Goal: Information Seeking & Learning: Learn about a topic

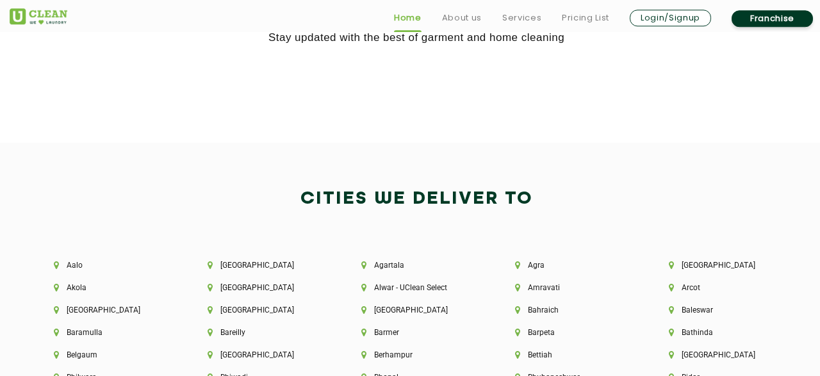
scroll to position [2602, 0]
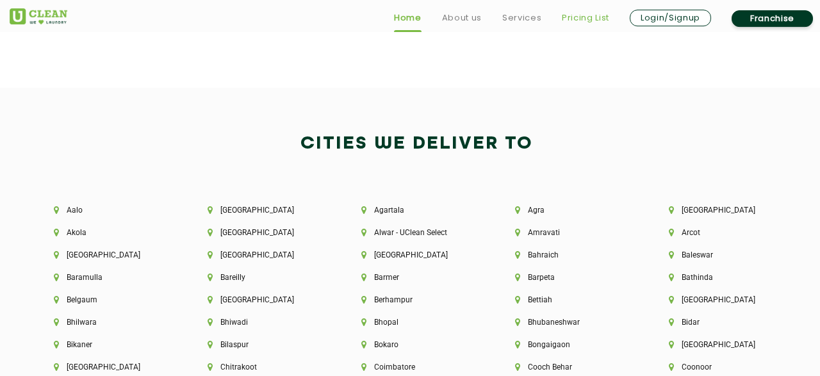
click at [580, 13] on link "Pricing List" at bounding box center [585, 17] width 47 height 15
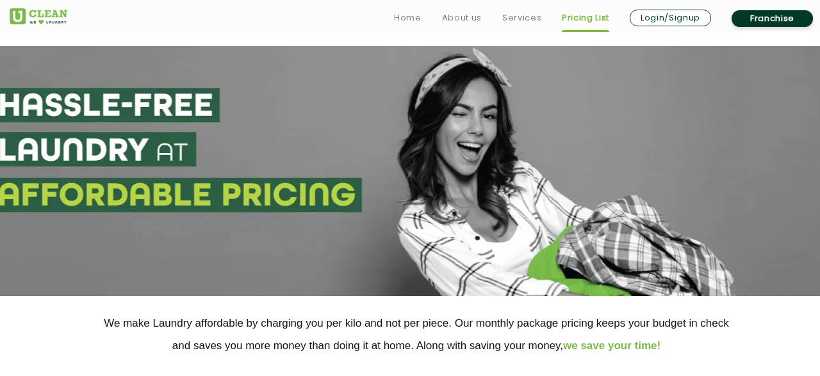
scroll to position [301, 0]
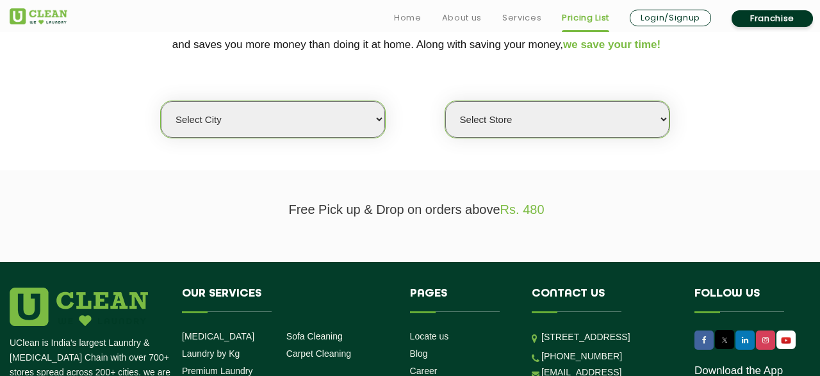
click at [161, 101] on select "Select city [GEOGRAPHIC_DATA] [GEOGRAPHIC_DATA] [GEOGRAPHIC_DATA] [GEOGRAPHIC_D…" at bounding box center [273, 119] width 224 height 36
select select "6"
click option "[GEOGRAPHIC_DATA]" at bounding box center [0, 0] width 0 height 0
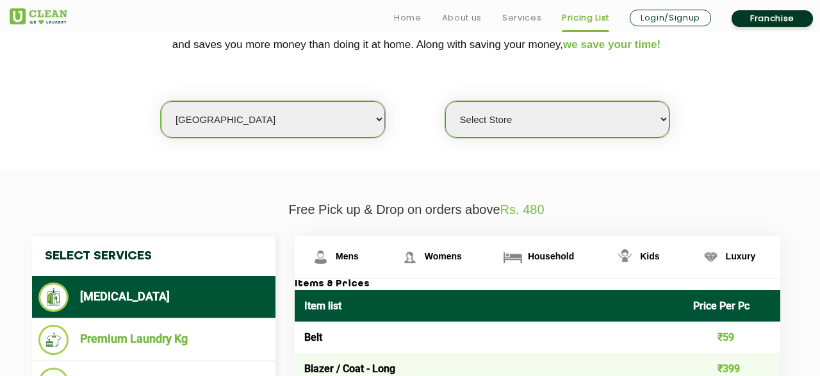
click at [445, 101] on select "Select Store [GEOGRAPHIC_DATA] [GEOGRAPHIC_DATA] [GEOGRAPHIC_DATA] KR [GEOGRAPH…" at bounding box center [557, 119] width 224 height 36
select select "450"
click option "UClean Brookefield" at bounding box center [0, 0] width 0 height 0
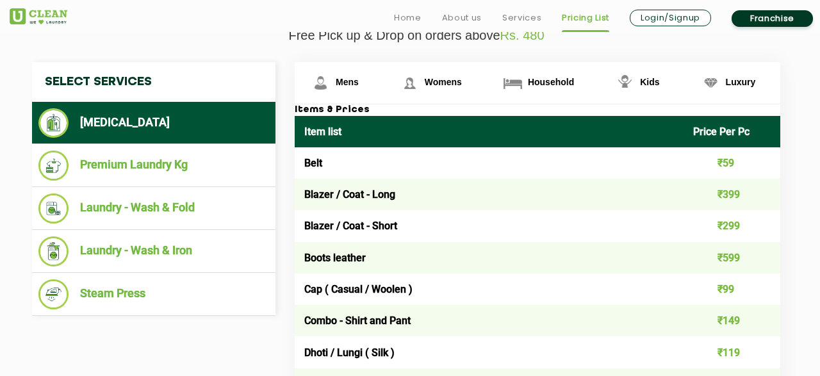
scroll to position [477, 0]
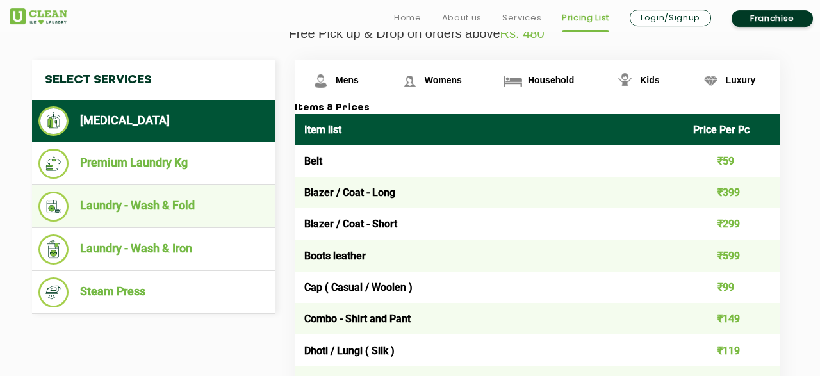
click at [152, 215] on li "Laundry - Wash & Fold" at bounding box center [153, 206] width 231 height 30
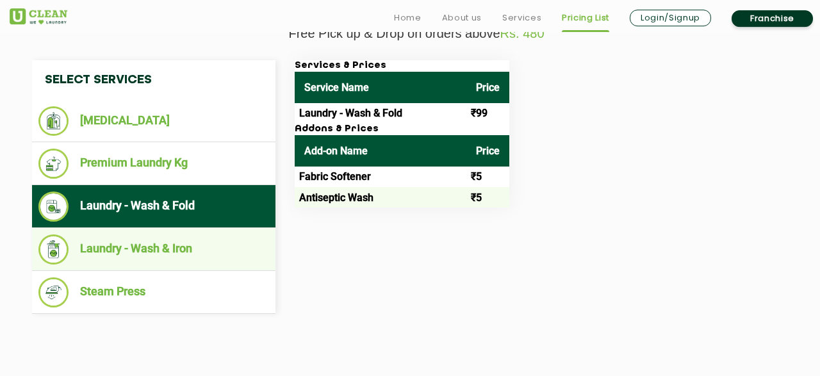
click at [197, 259] on li "Laundry - Wash & Iron" at bounding box center [153, 249] width 231 height 30
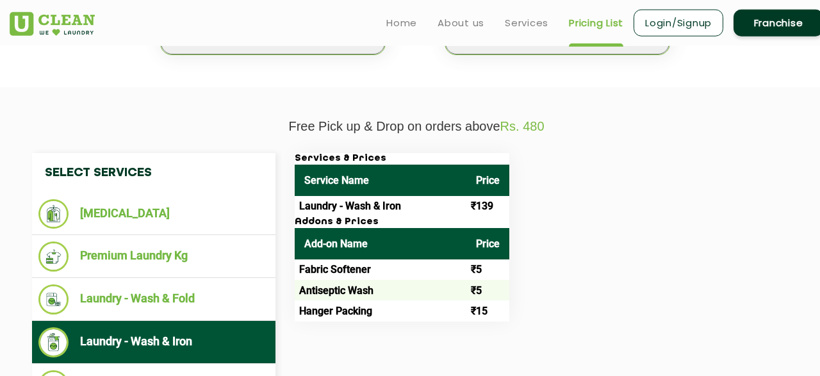
scroll to position [389, 0]
